Goal: Information Seeking & Learning: Check status

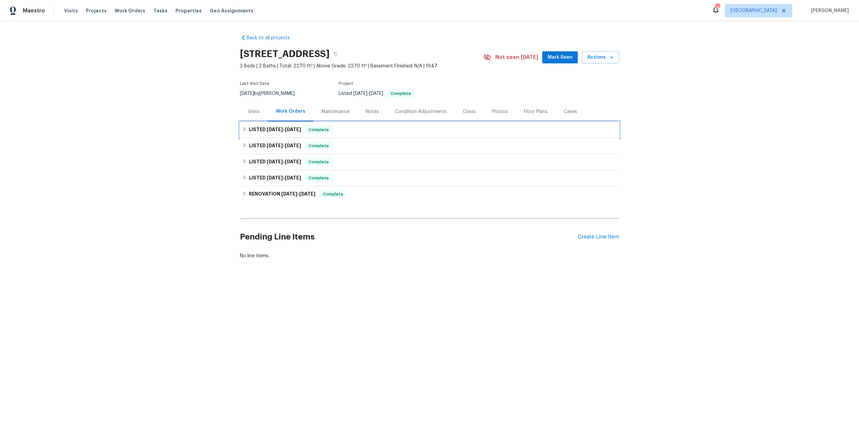
click at [434, 122] on div "LISTED [DATE] - [DATE] Complete" at bounding box center [429, 130] width 379 height 16
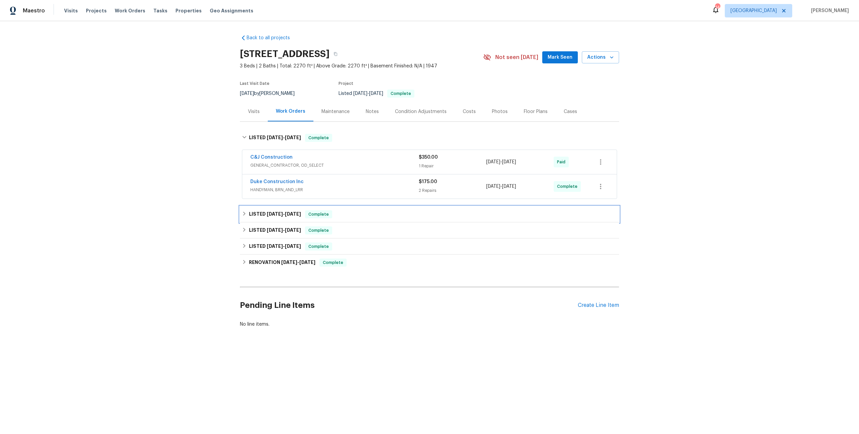
click at [296, 206] on div "LISTED [DATE] - [DATE] Complete" at bounding box center [429, 214] width 379 height 16
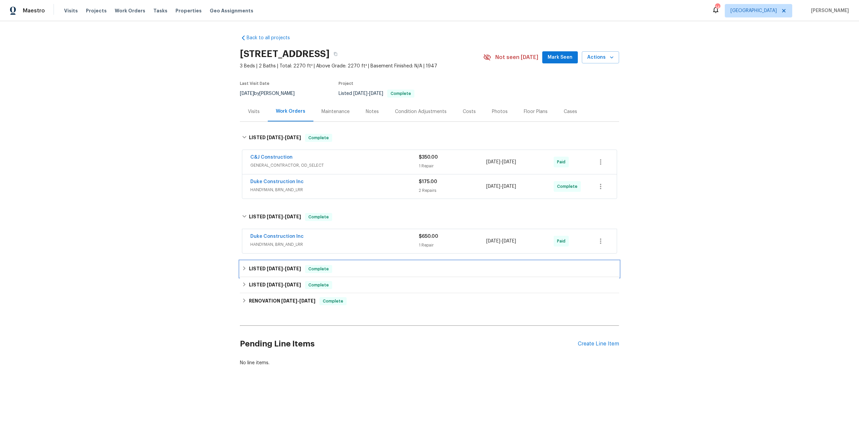
click at [267, 266] on span "[DATE]" at bounding box center [275, 268] width 16 height 5
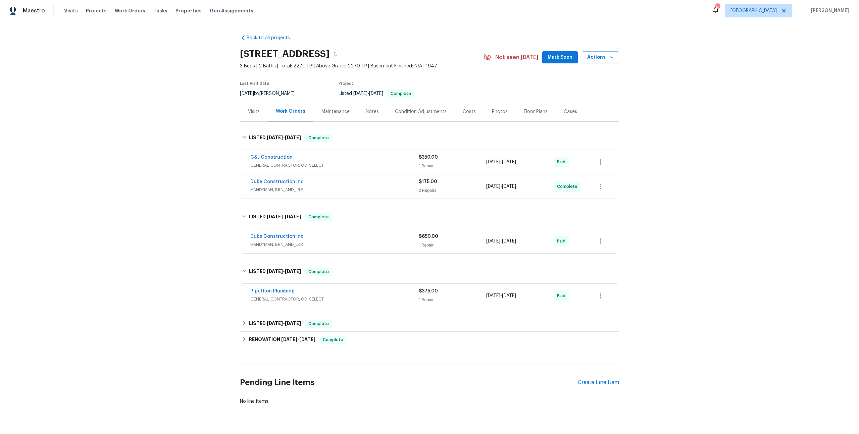
click at [253, 285] on div "Back to all projects [STREET_ADDRESS] 3 Beds | 2 Baths | Total: 2270 ft² | Abov…" at bounding box center [429, 219] width 379 height 381
click at [250, 320] on h6 "LISTED [DATE] - [DATE]" at bounding box center [275, 324] width 52 height 8
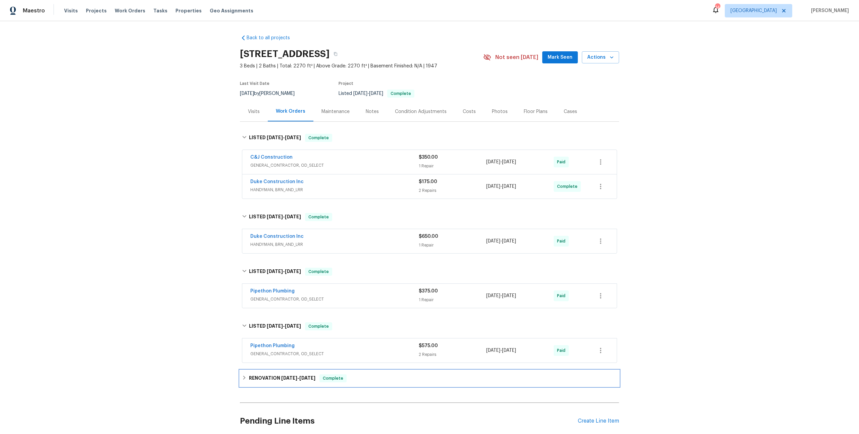
drag, startPoint x: 255, startPoint y: 344, endPoint x: 255, endPoint y: 338, distance: 5.7
click at [255, 374] on h6 "RENOVATION [DATE] - [DATE]" at bounding box center [282, 378] width 66 height 8
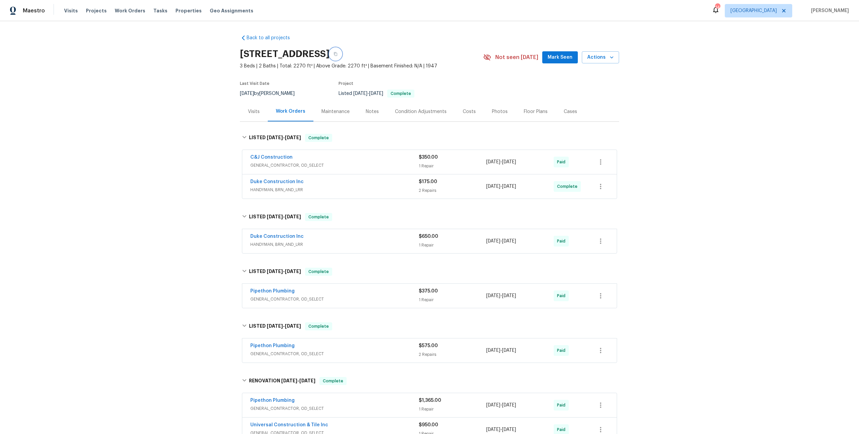
click at [337, 52] on icon "button" at bounding box center [335, 54] width 4 height 4
